Goal: Task Accomplishment & Management: Use online tool/utility

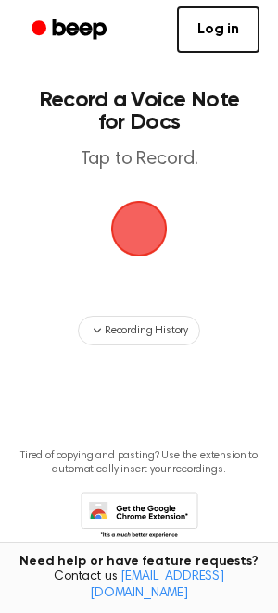
click at [134, 224] on span "button" at bounding box center [139, 229] width 60 height 60
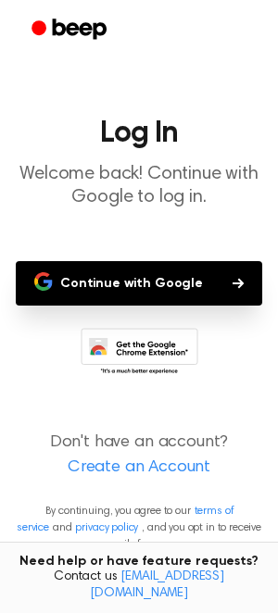
click at [119, 274] on button "Continue with Google" at bounding box center [139, 283] width 246 height 44
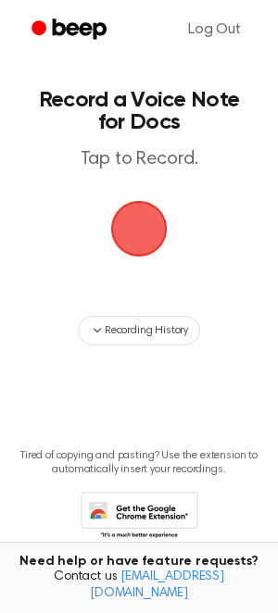
click at [140, 228] on span "button" at bounding box center [139, 229] width 60 height 60
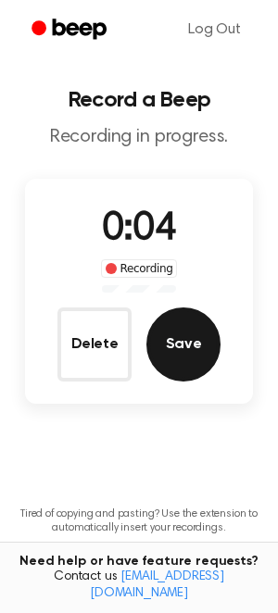
click at [177, 329] on button "Save" at bounding box center [183, 345] width 74 height 74
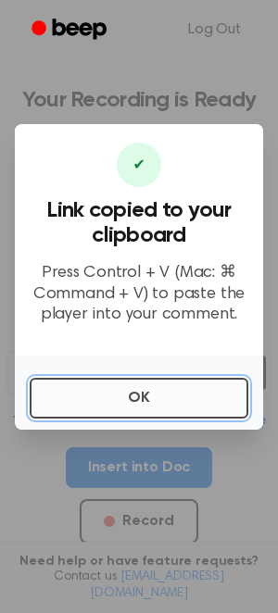
click at [142, 392] on button "OK" at bounding box center [139, 398] width 219 height 41
